Goal: Navigation & Orientation: Find specific page/section

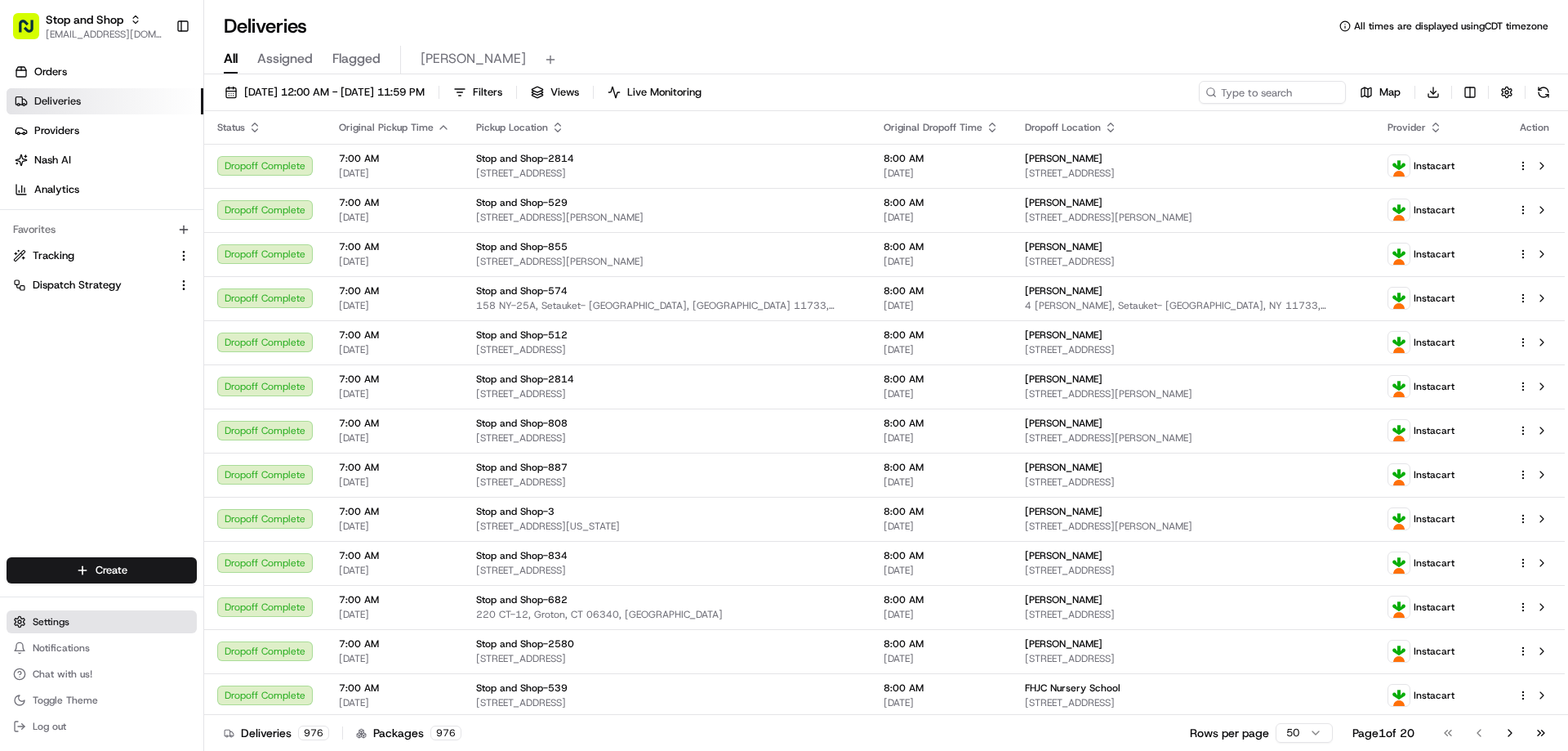
click at [61, 620] on span "Settings" at bounding box center [51, 621] width 36 height 13
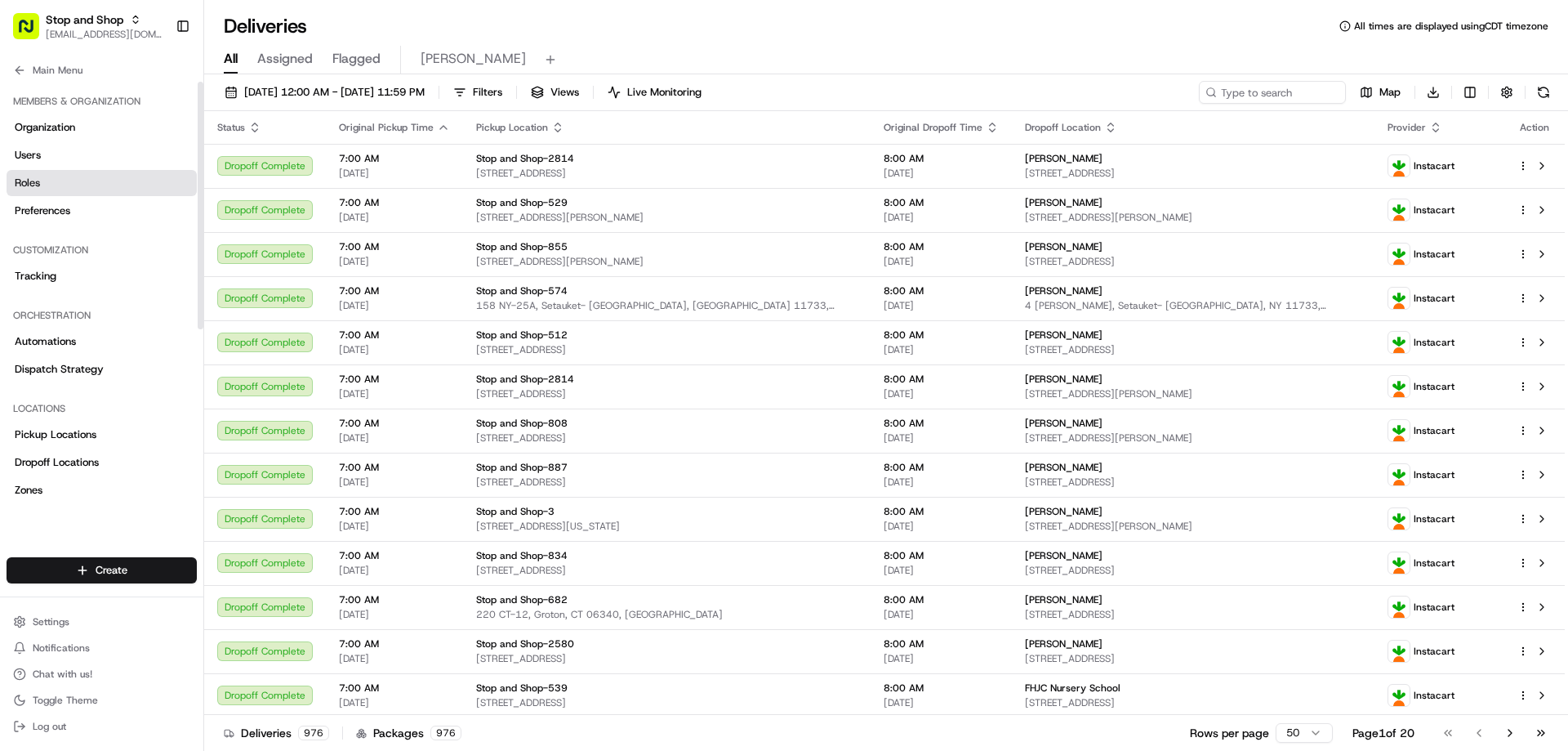
click at [29, 182] on span "Roles" at bounding box center [27, 183] width 25 height 15
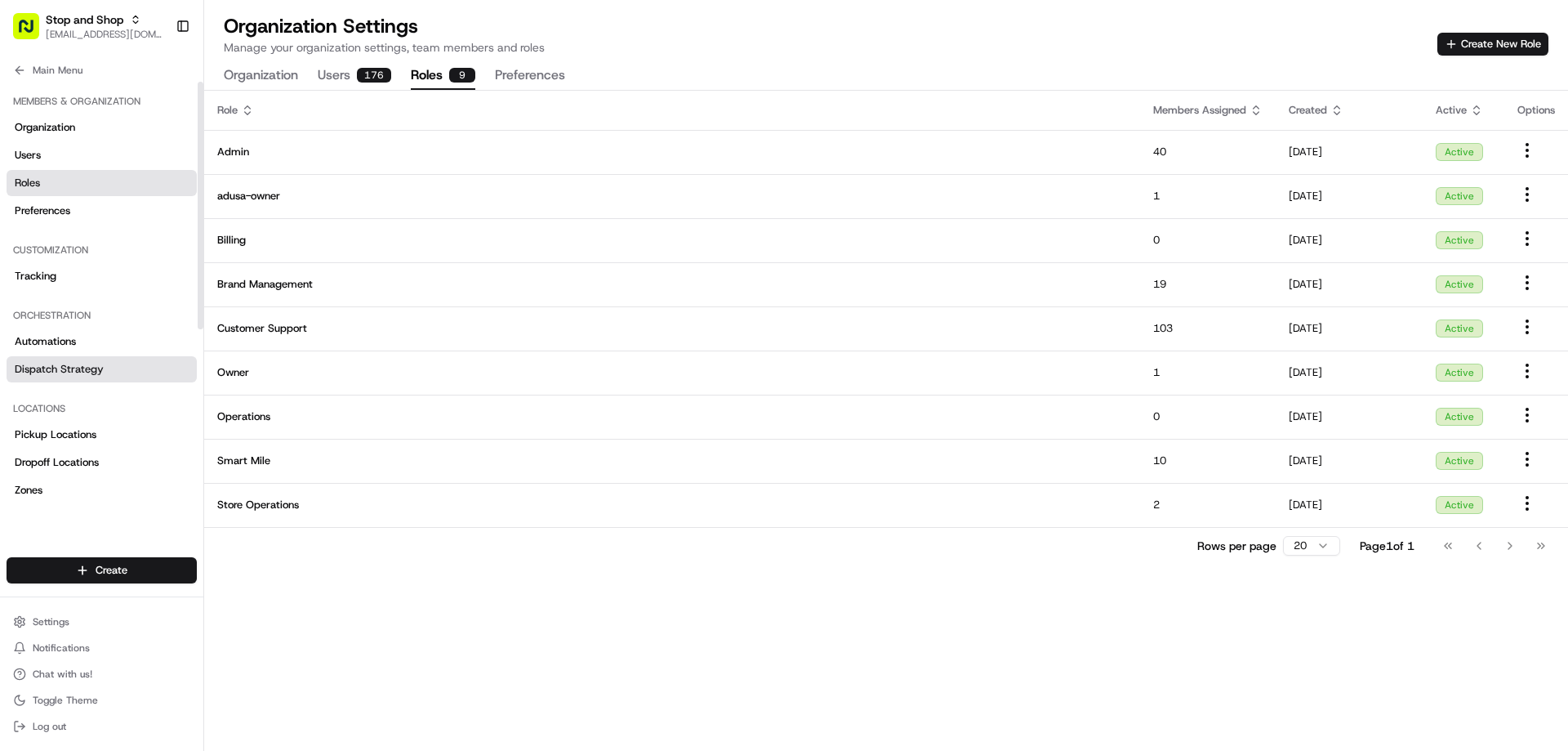
click at [64, 364] on span "Dispatch Strategy" at bounding box center [59, 370] width 89 height 15
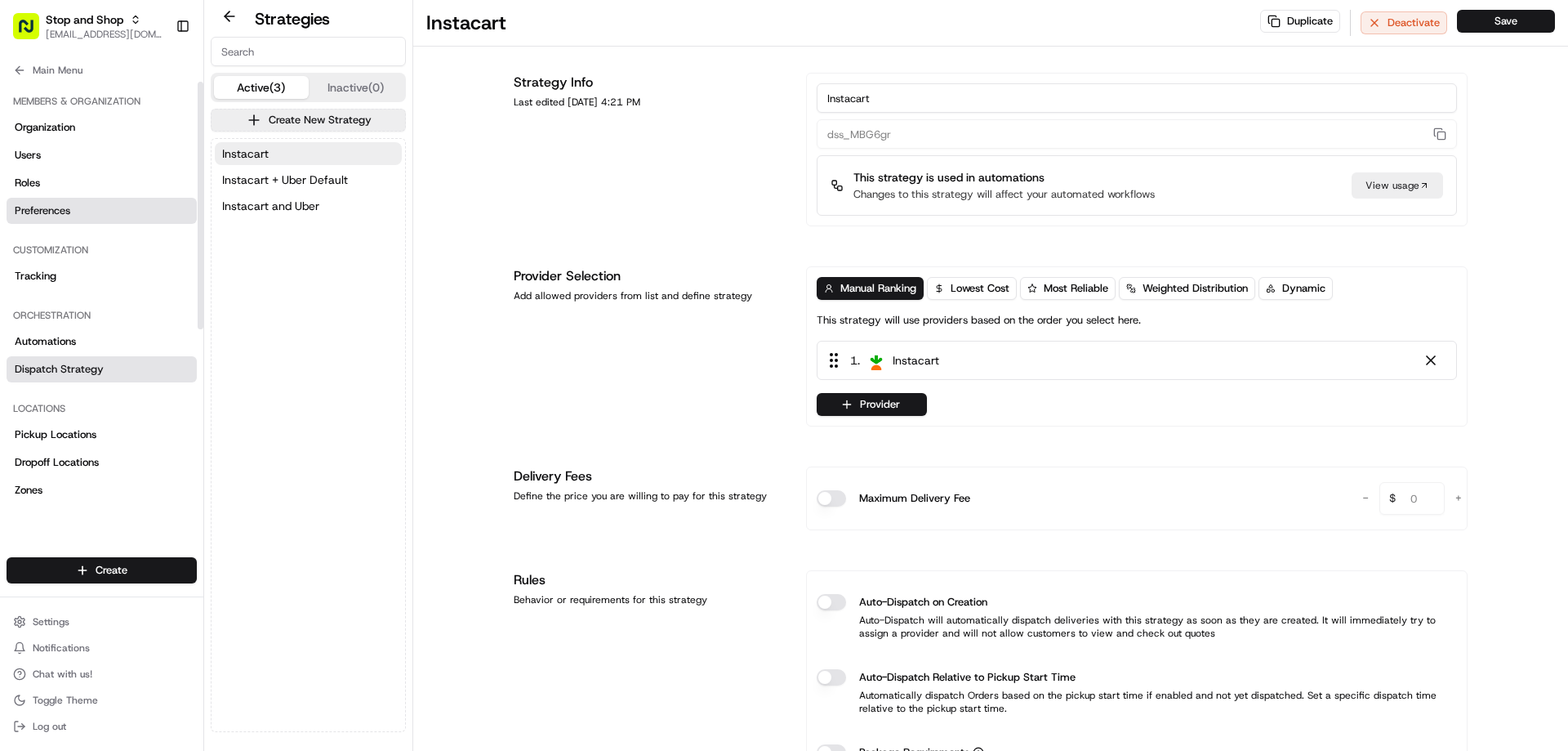
click at [54, 209] on span "Preferences" at bounding box center [42, 211] width 55 height 15
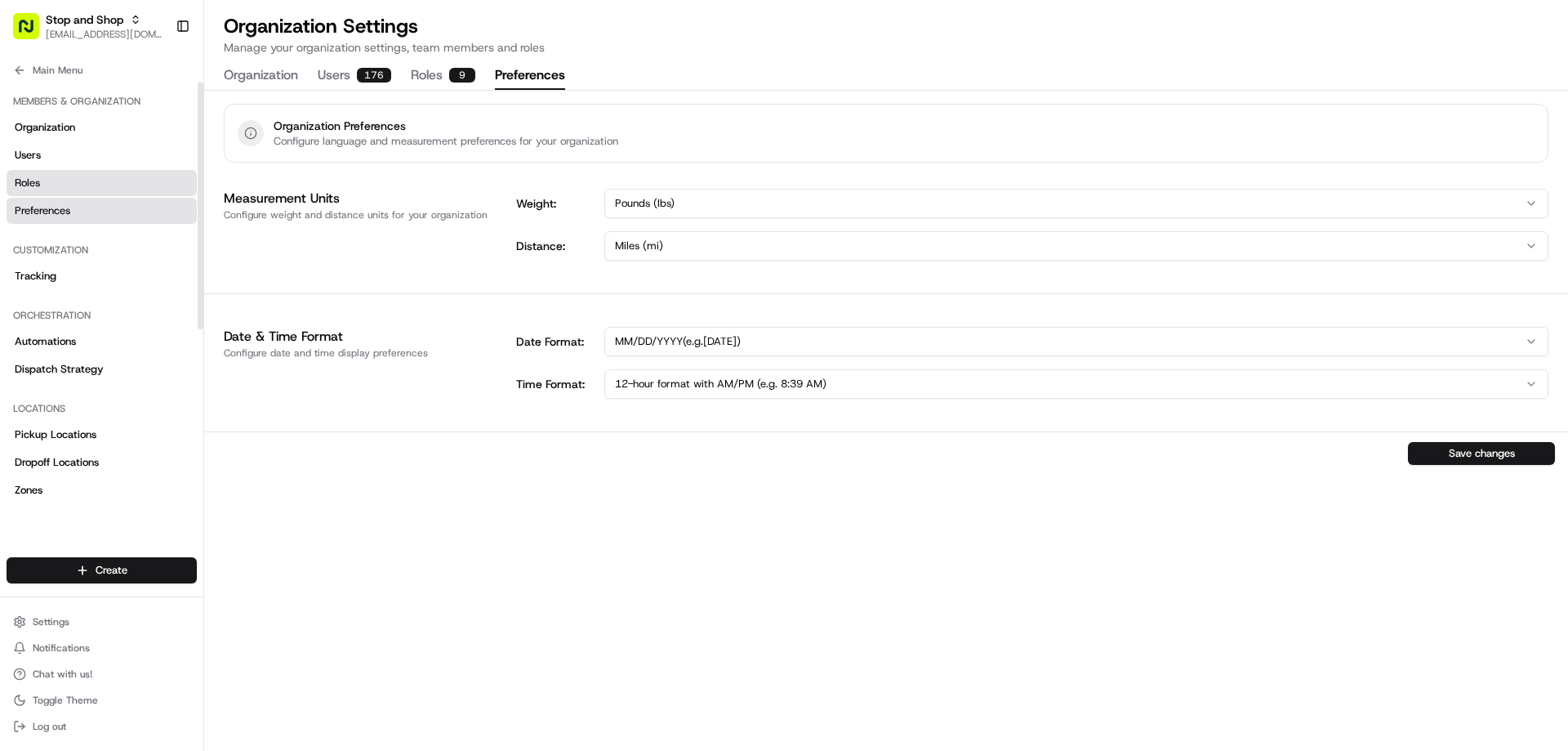
click at [31, 184] on span "Roles" at bounding box center [27, 183] width 25 height 15
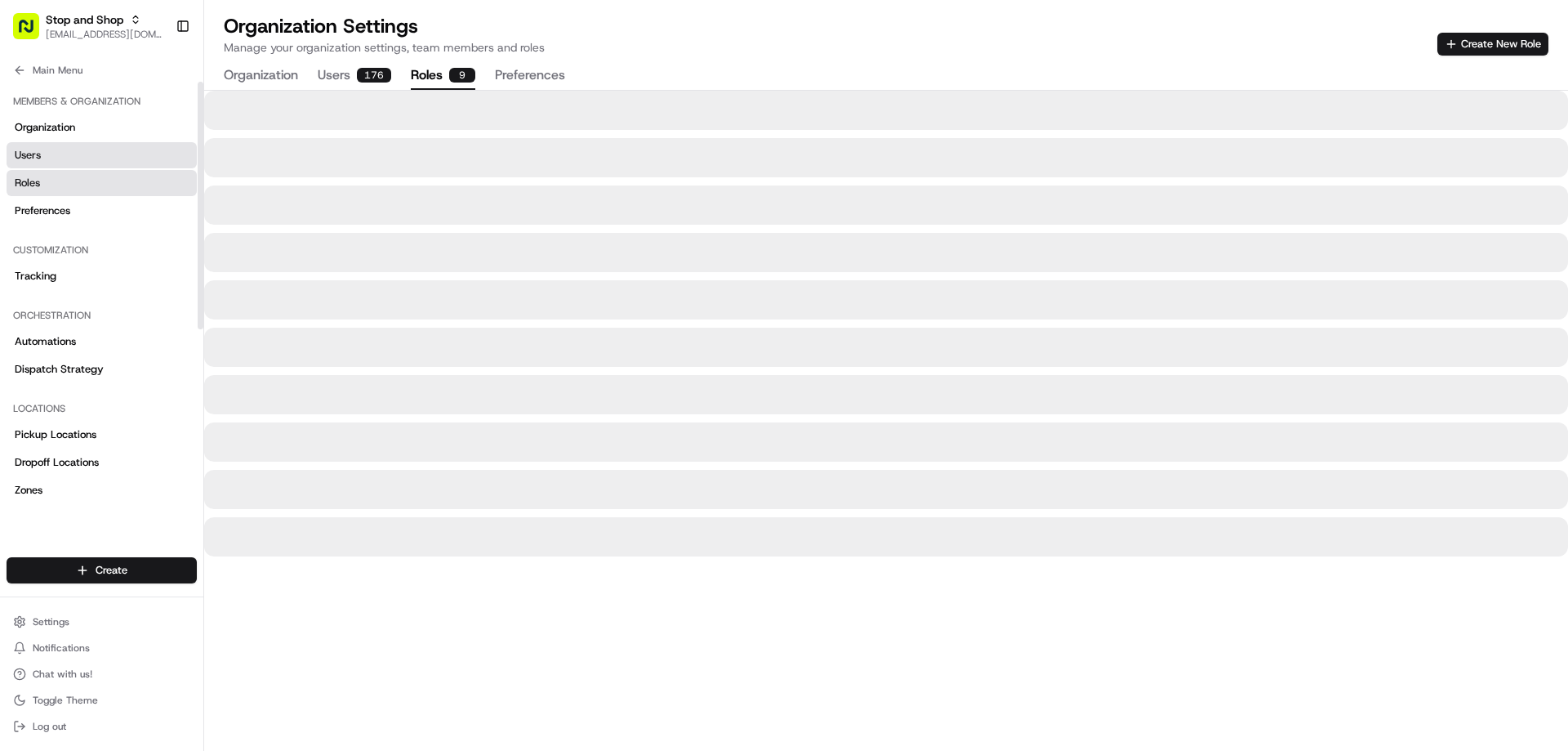
click at [27, 158] on span "Users" at bounding box center [27, 155] width 26 height 15
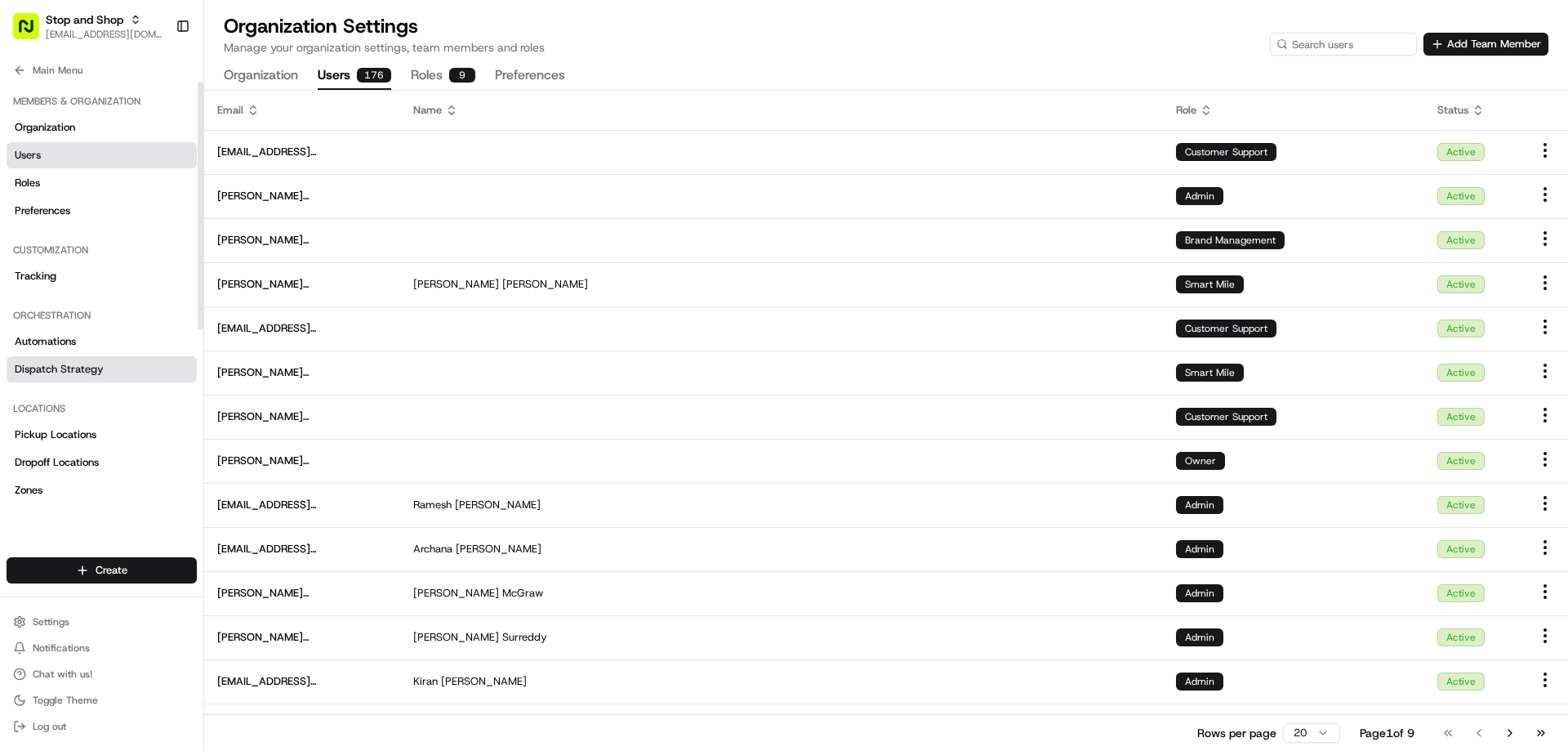
click at [44, 368] on span "Dispatch Strategy" at bounding box center [59, 370] width 89 height 15
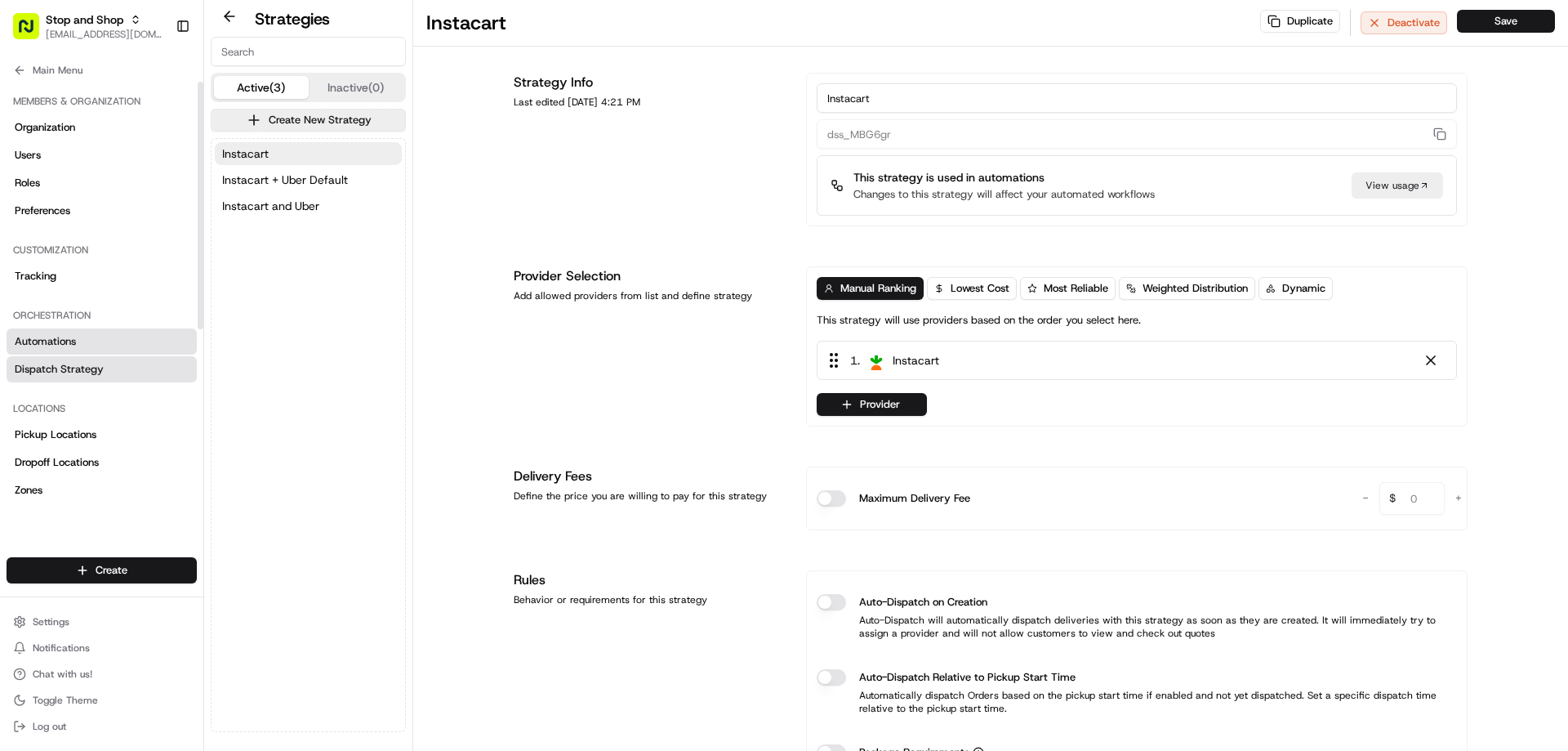
click at [61, 335] on span "Automations" at bounding box center [44, 341] width 61 height 15
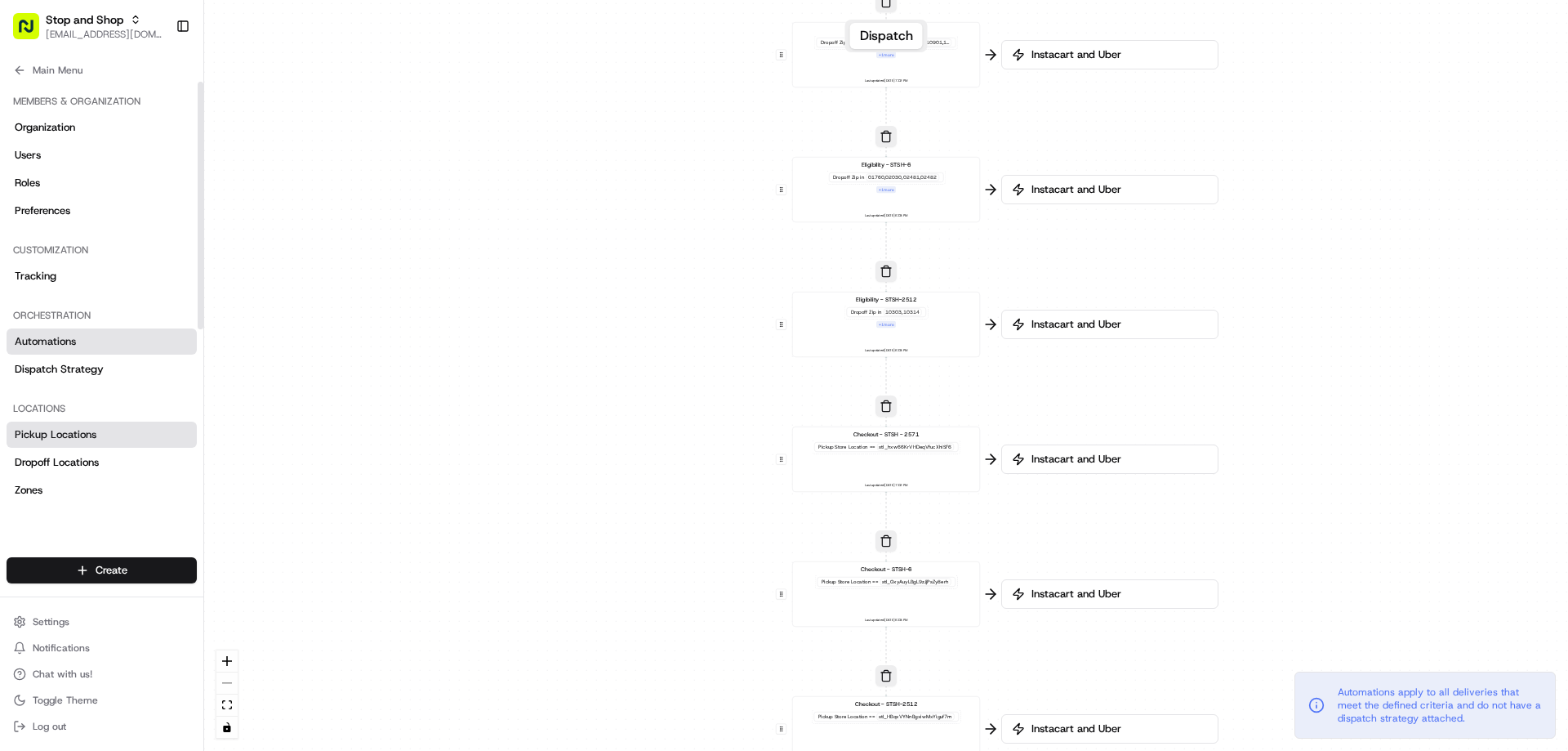
click at [61, 436] on span "Pickup Locations" at bounding box center [55, 434] width 82 height 15
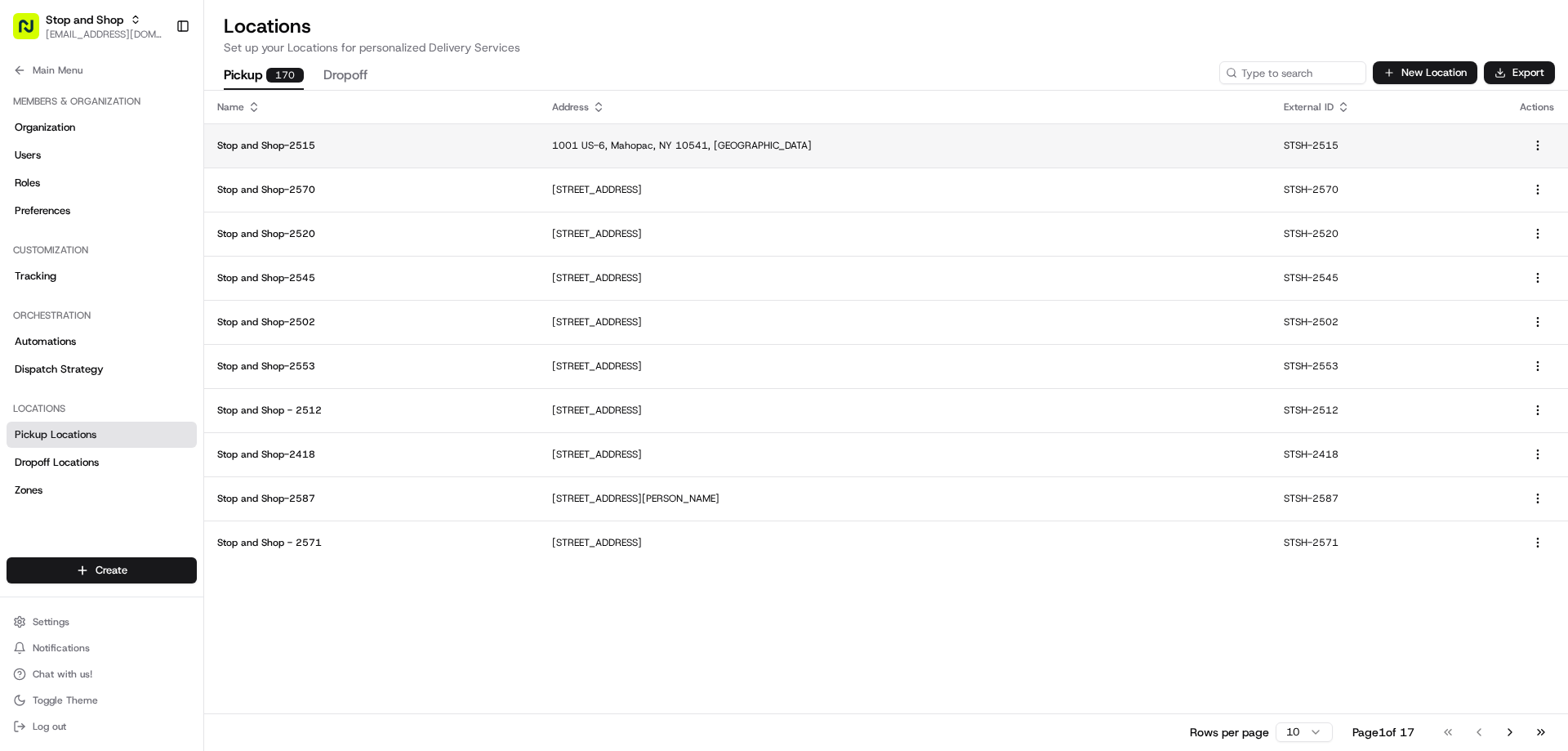
click at [303, 144] on p "Stop and Shop-2515" at bounding box center [371, 145] width 309 height 13
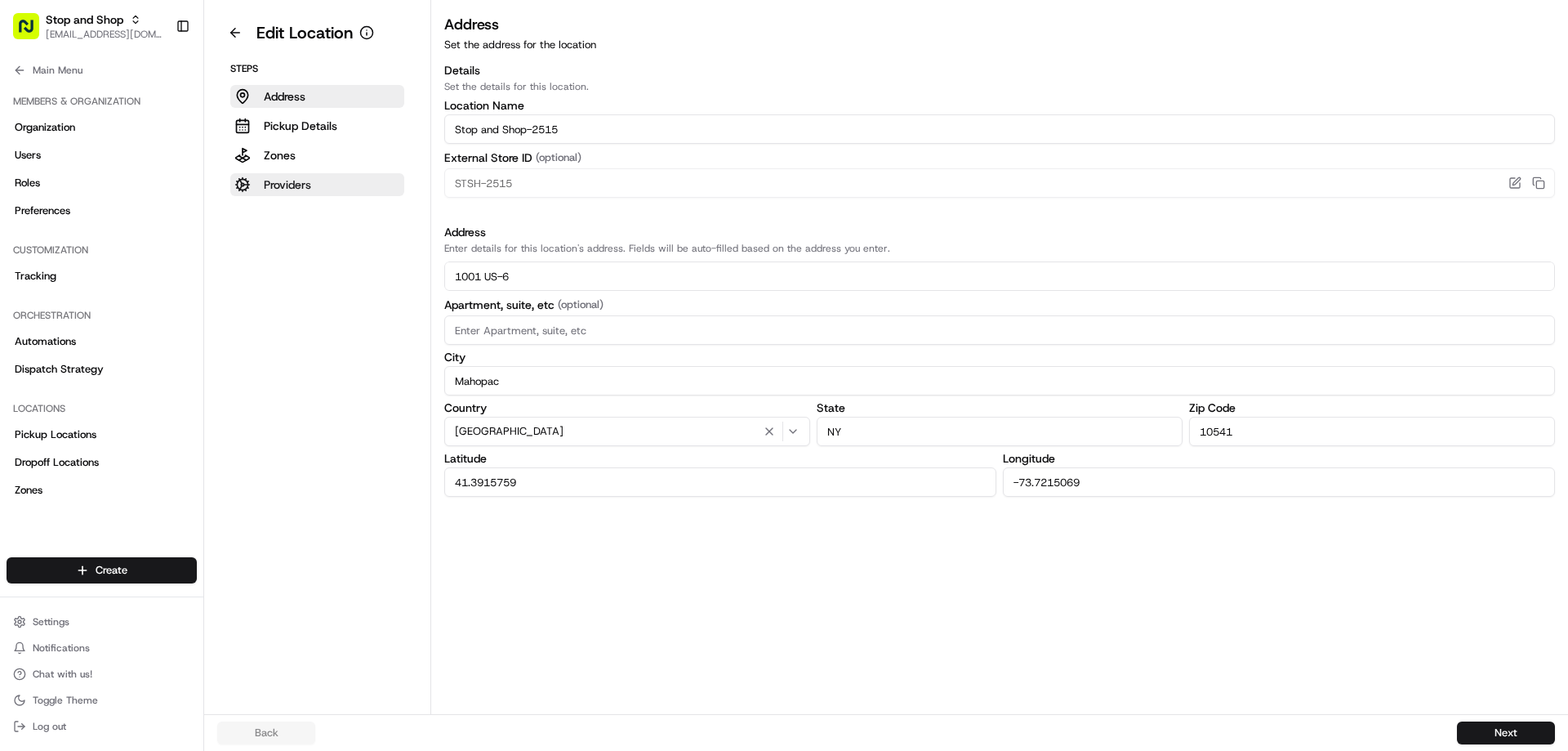
click at [301, 186] on p "Providers" at bounding box center [288, 184] width 47 height 16
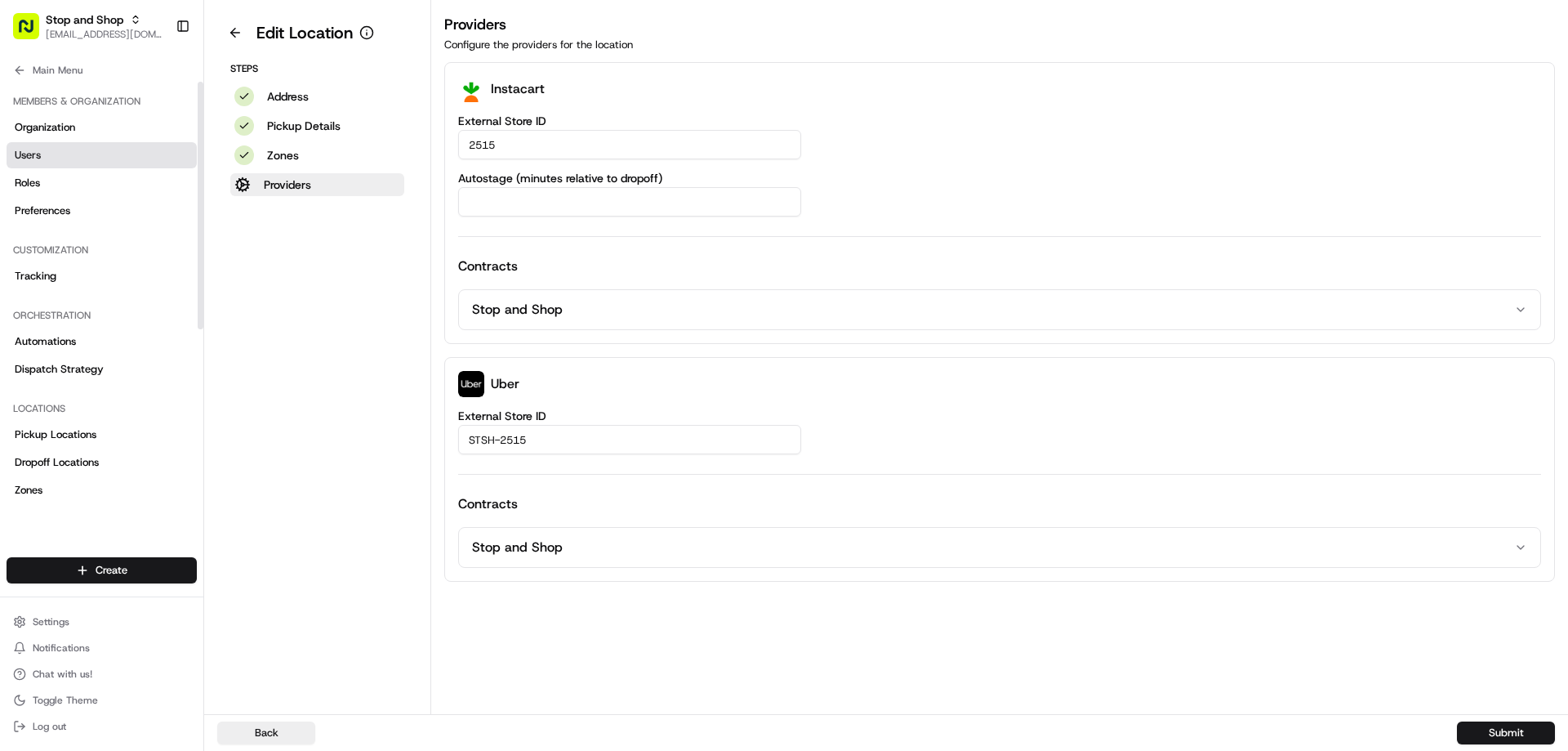
click at [35, 152] on span "Users" at bounding box center [27, 155] width 26 height 15
